Goal: Information Seeking & Learning: Learn about a topic

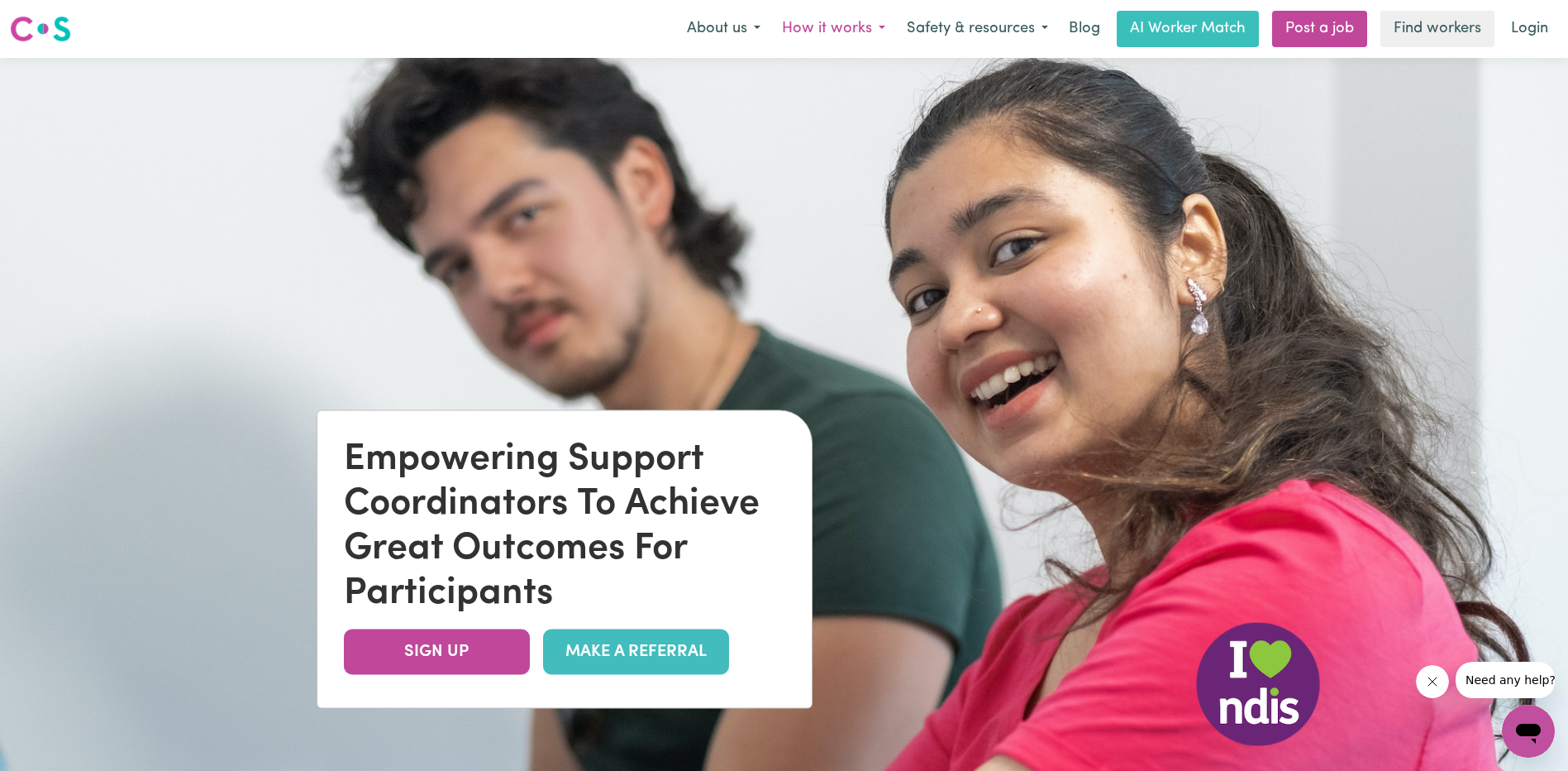
click at [823, 35] on button "How it works" at bounding box center [834, 29] width 125 height 35
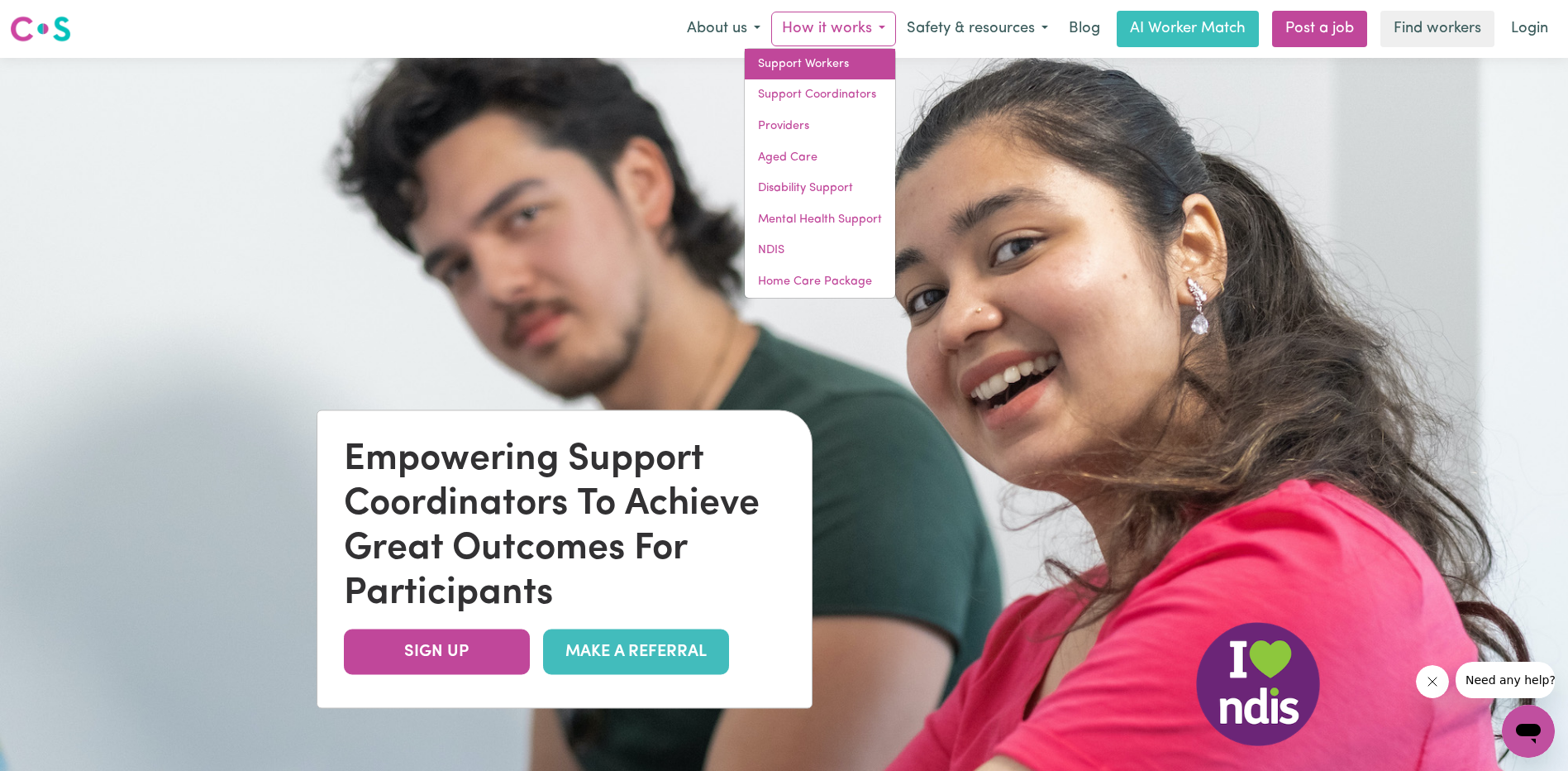
click at [820, 58] on link "Support Workers" at bounding box center [820, 65] width 150 height 32
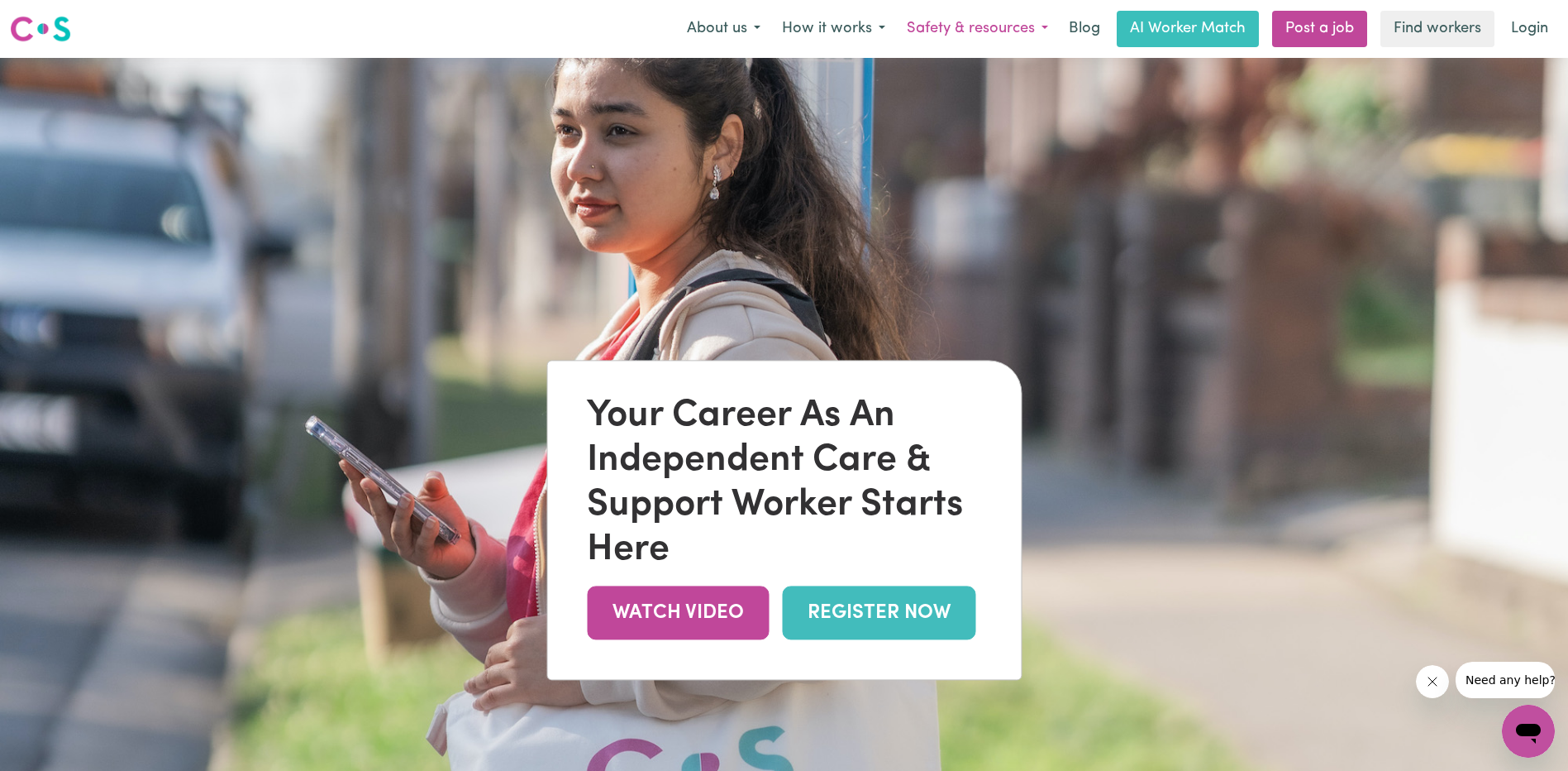
click at [979, 35] on button "Safety & resources" at bounding box center [977, 29] width 163 height 35
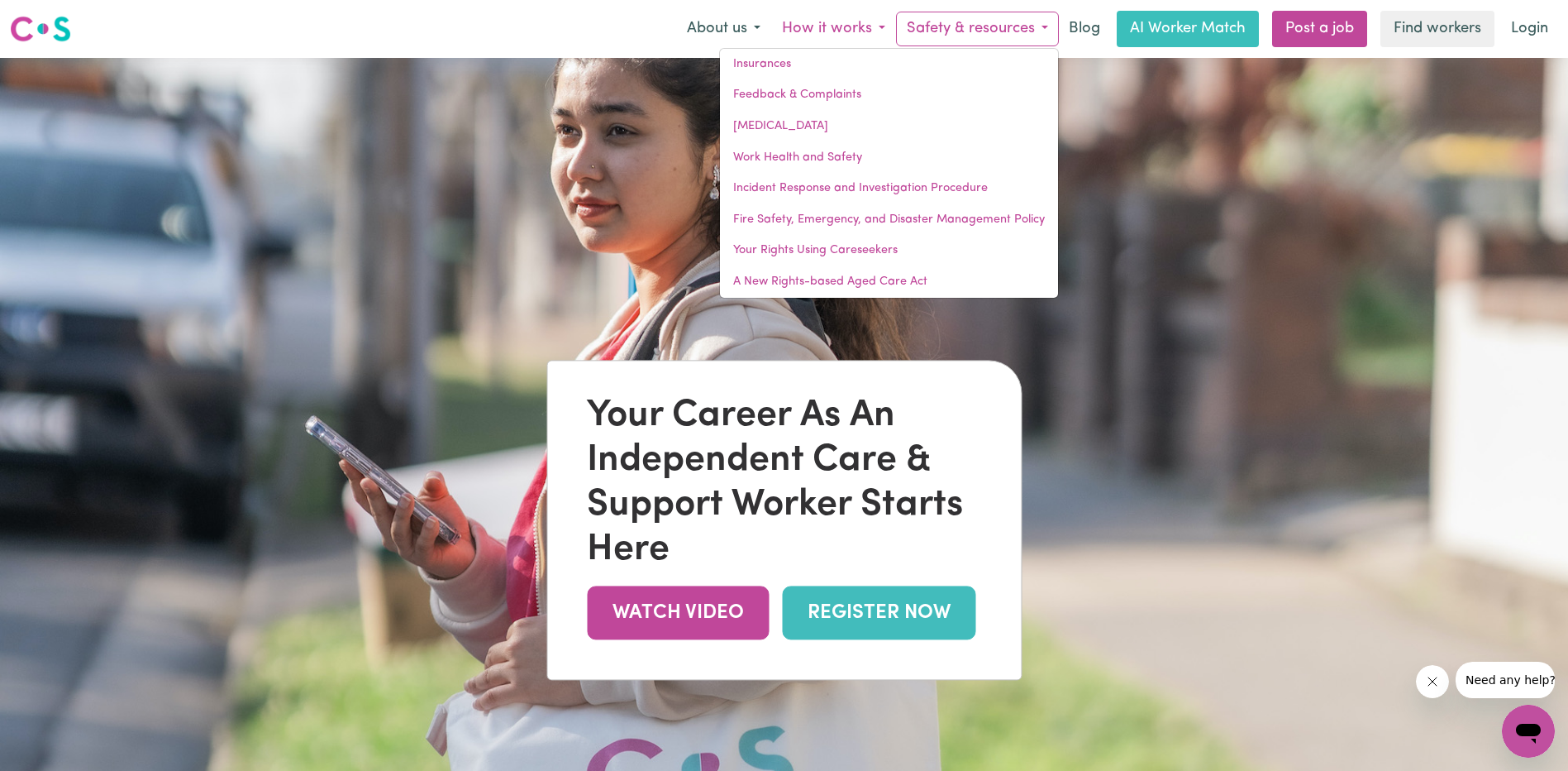
click at [872, 32] on button "How it works" at bounding box center [834, 29] width 125 height 35
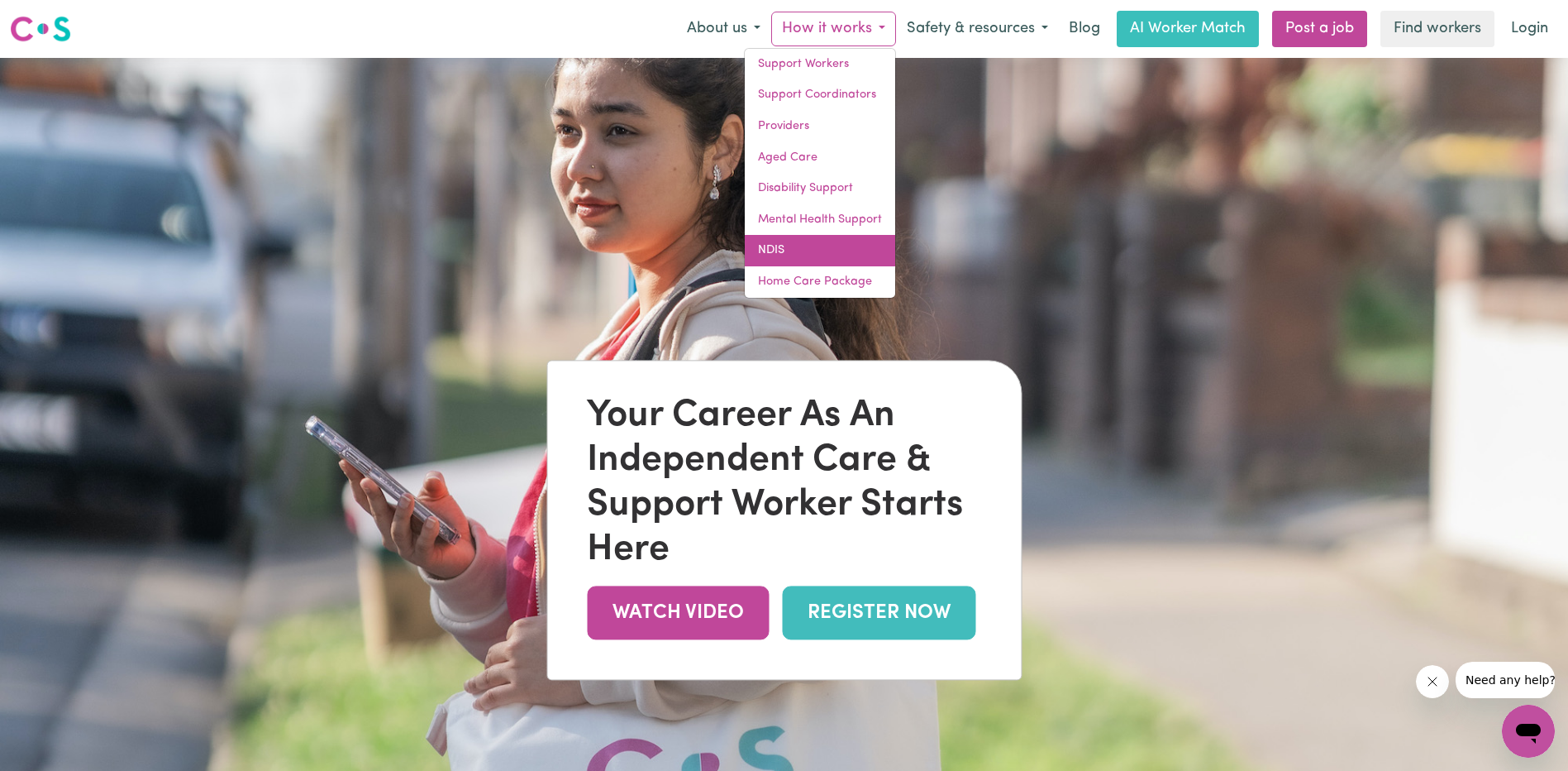
click at [790, 251] on link "NDIS" at bounding box center [820, 251] width 150 height 32
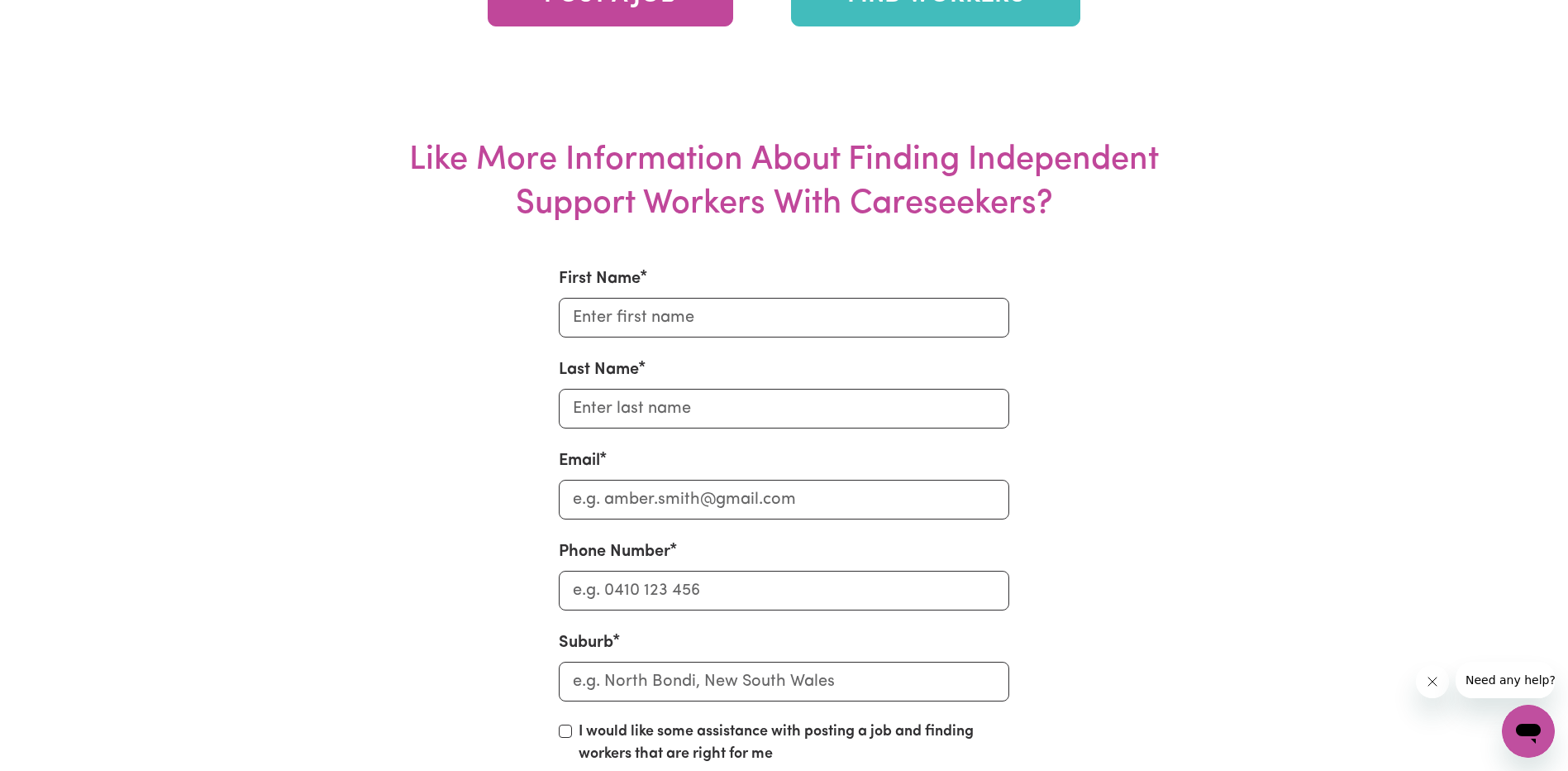
scroll to position [3805, 0]
